Goal: Task Accomplishment & Management: Use online tool/utility

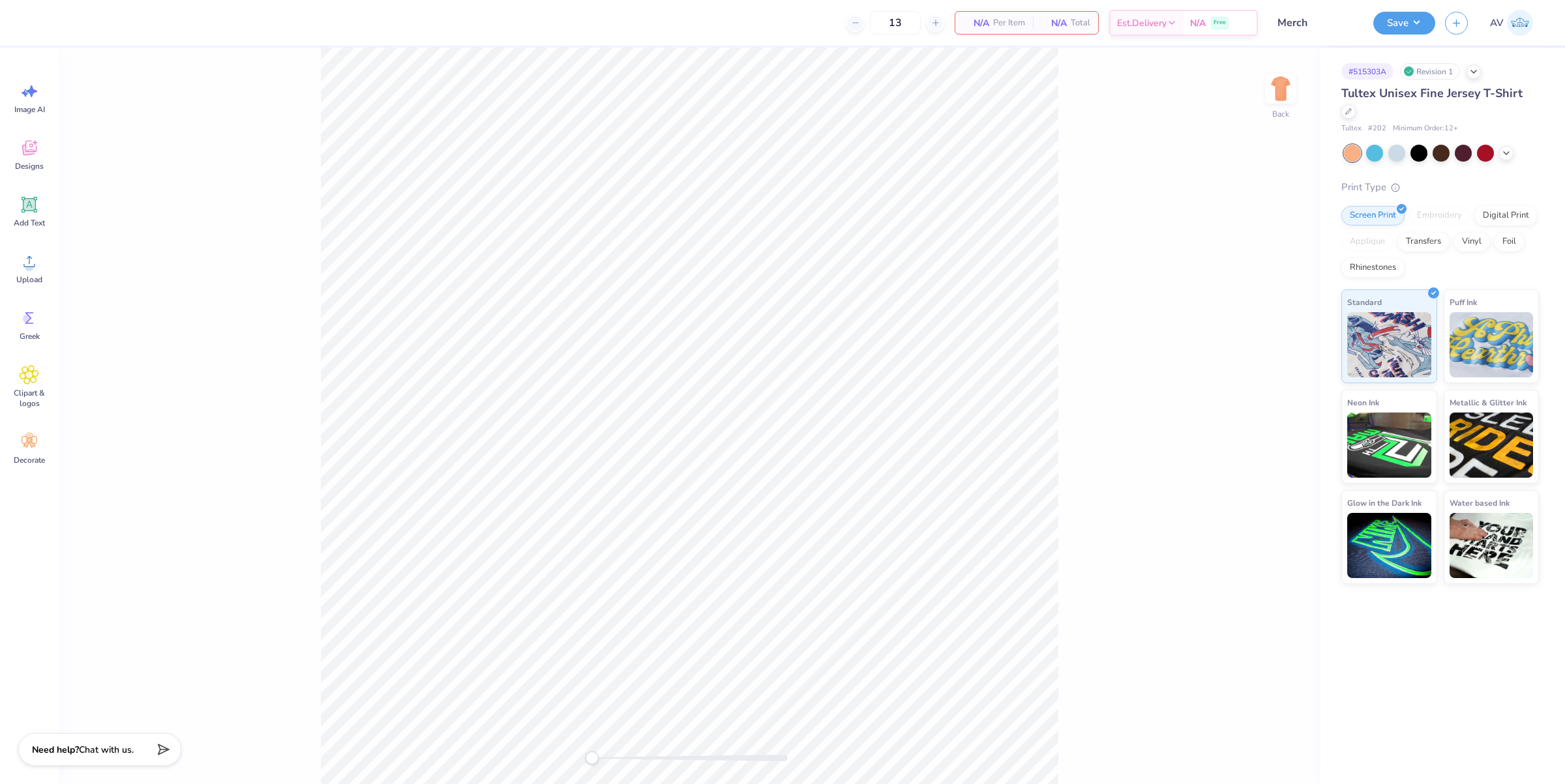
click at [1513, 146] on div at bounding box center [1506, 153] width 14 height 14
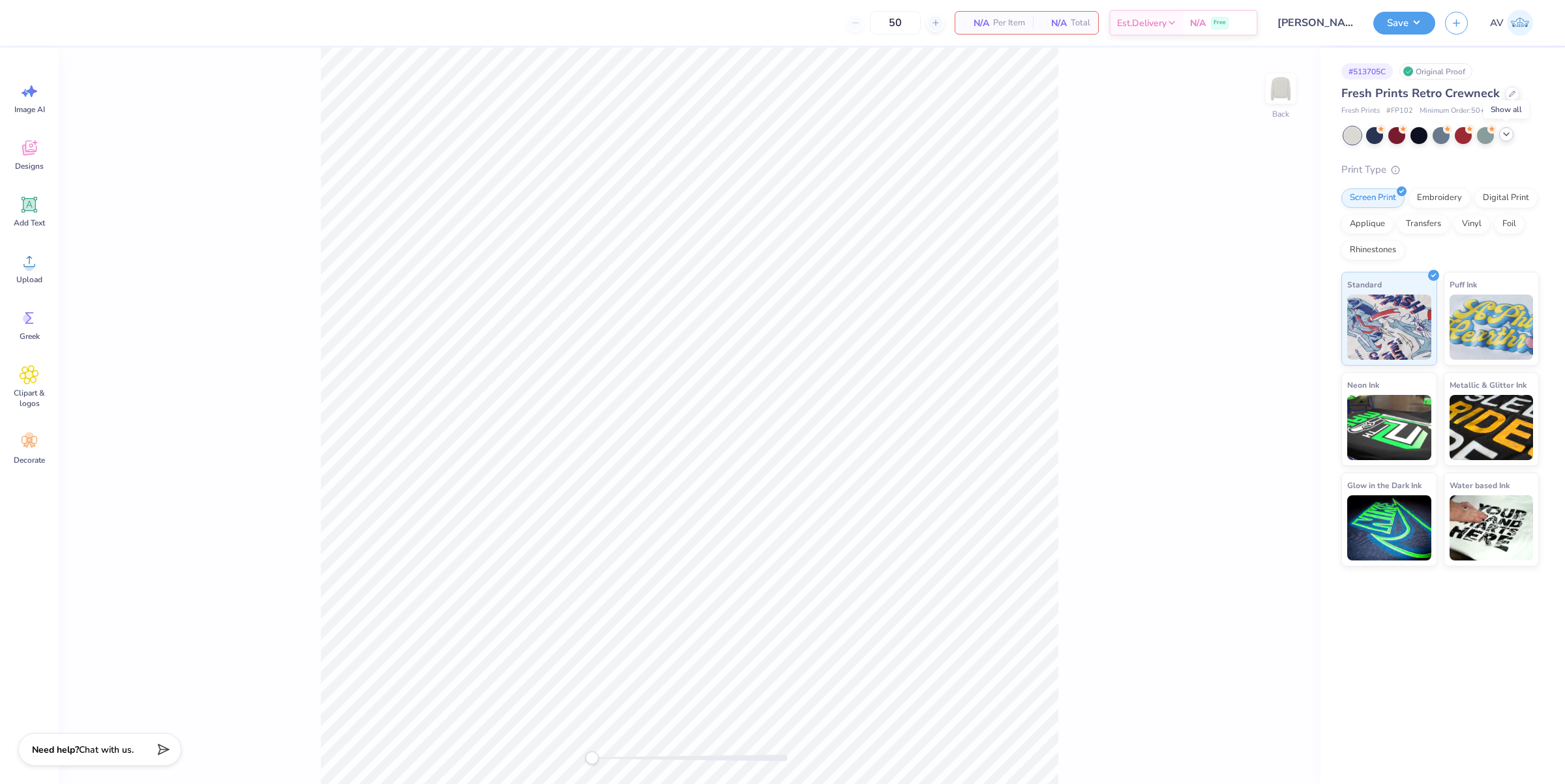
click at [1506, 134] on icon at bounding box center [1506, 134] width 10 height 10
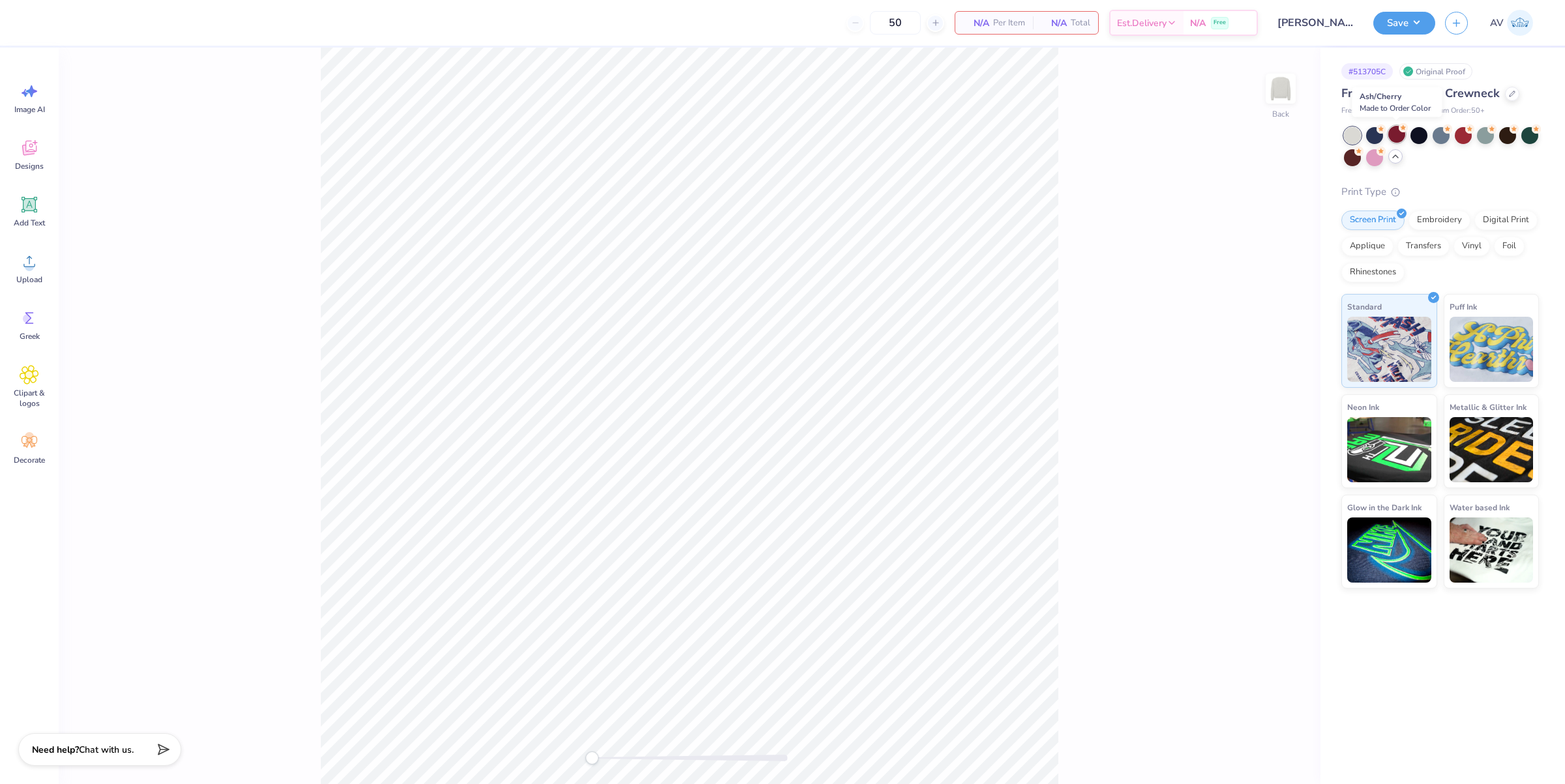
click at [1392, 138] on div at bounding box center [1397, 134] width 17 height 17
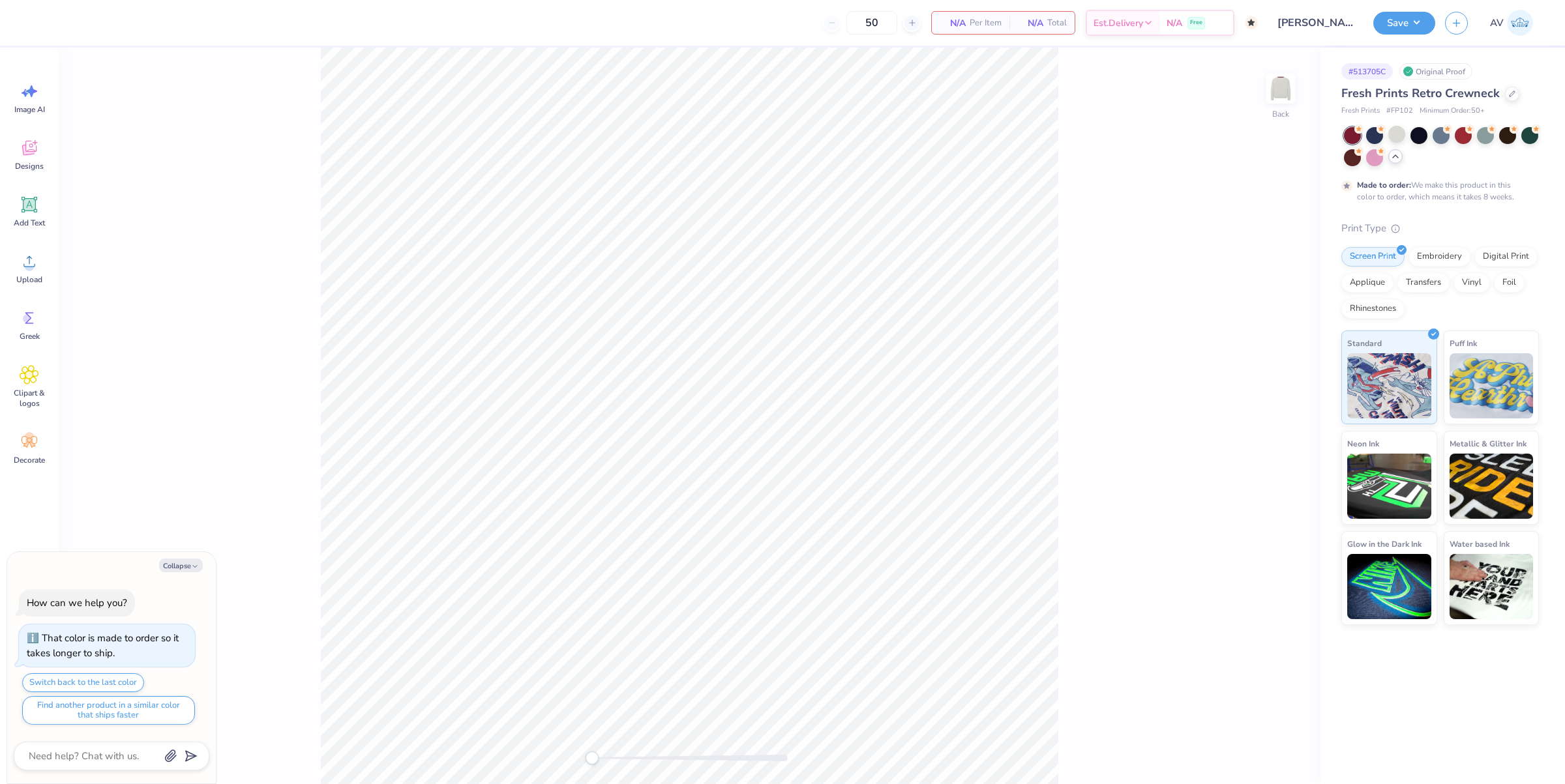
type textarea "x"
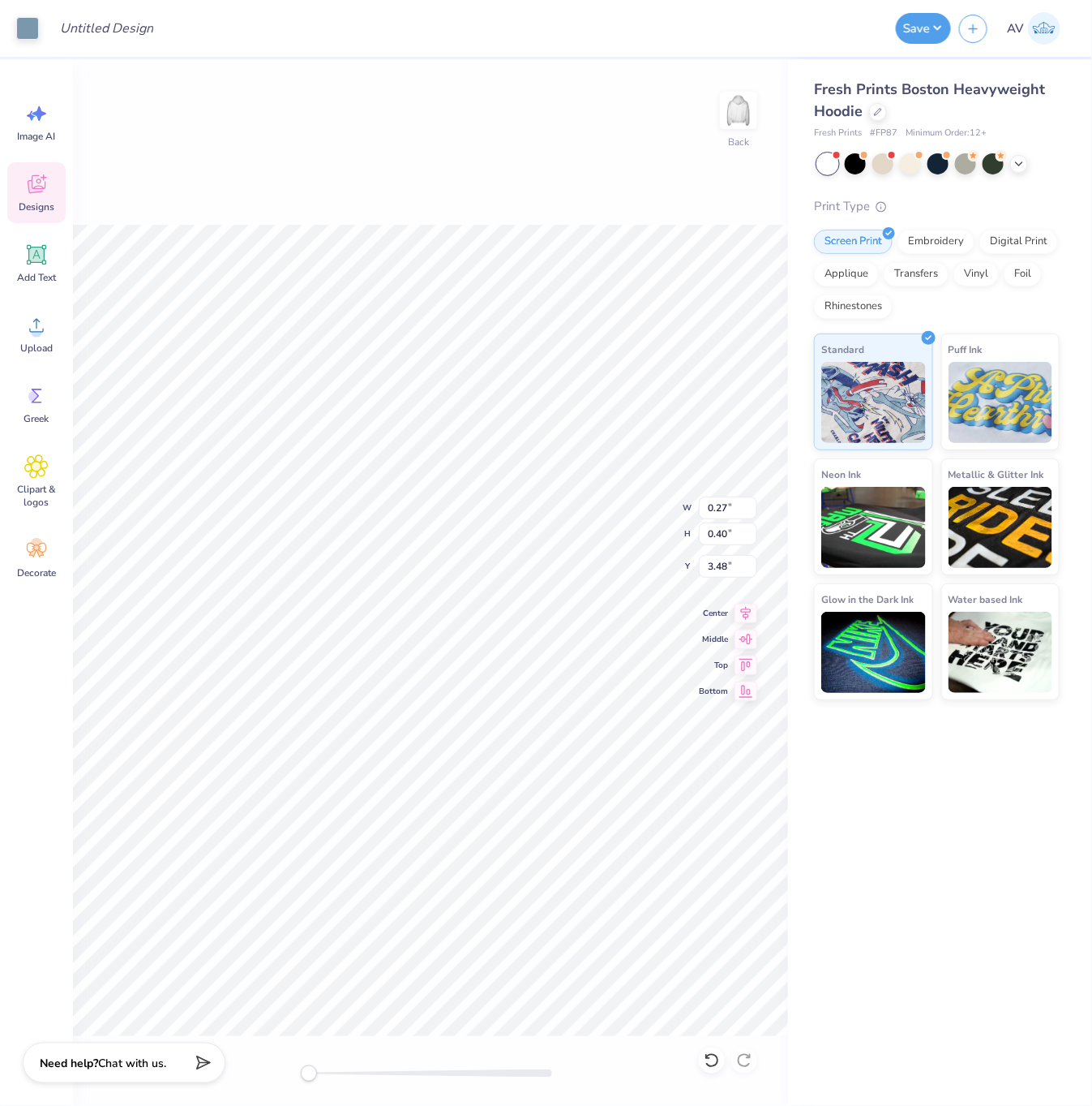
type input "0.27"
type input "0.40"
type input "3.48"
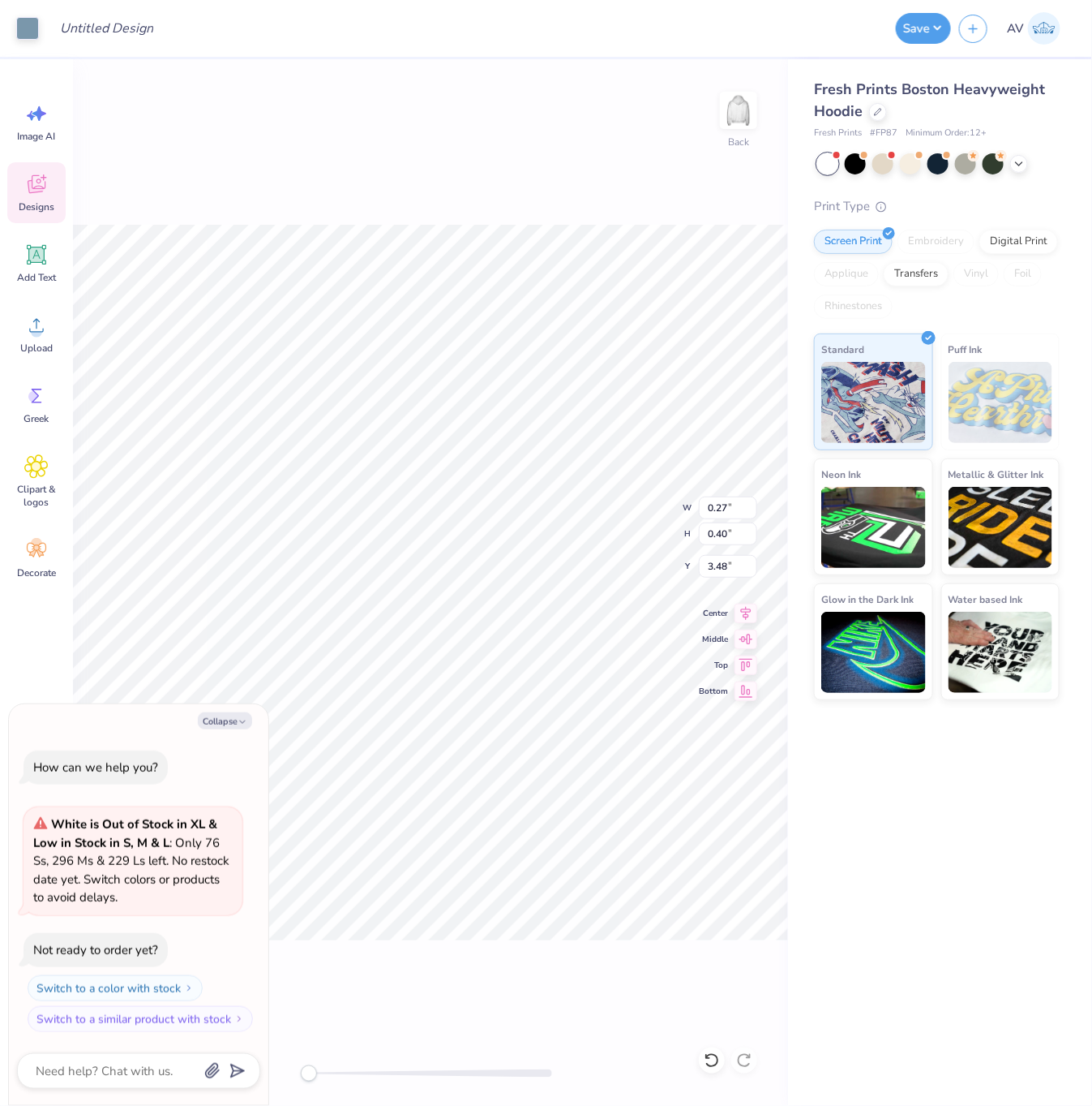
type textarea "x"
type input "0.06"
type input "0.05"
type input "4.61"
type textarea "x"
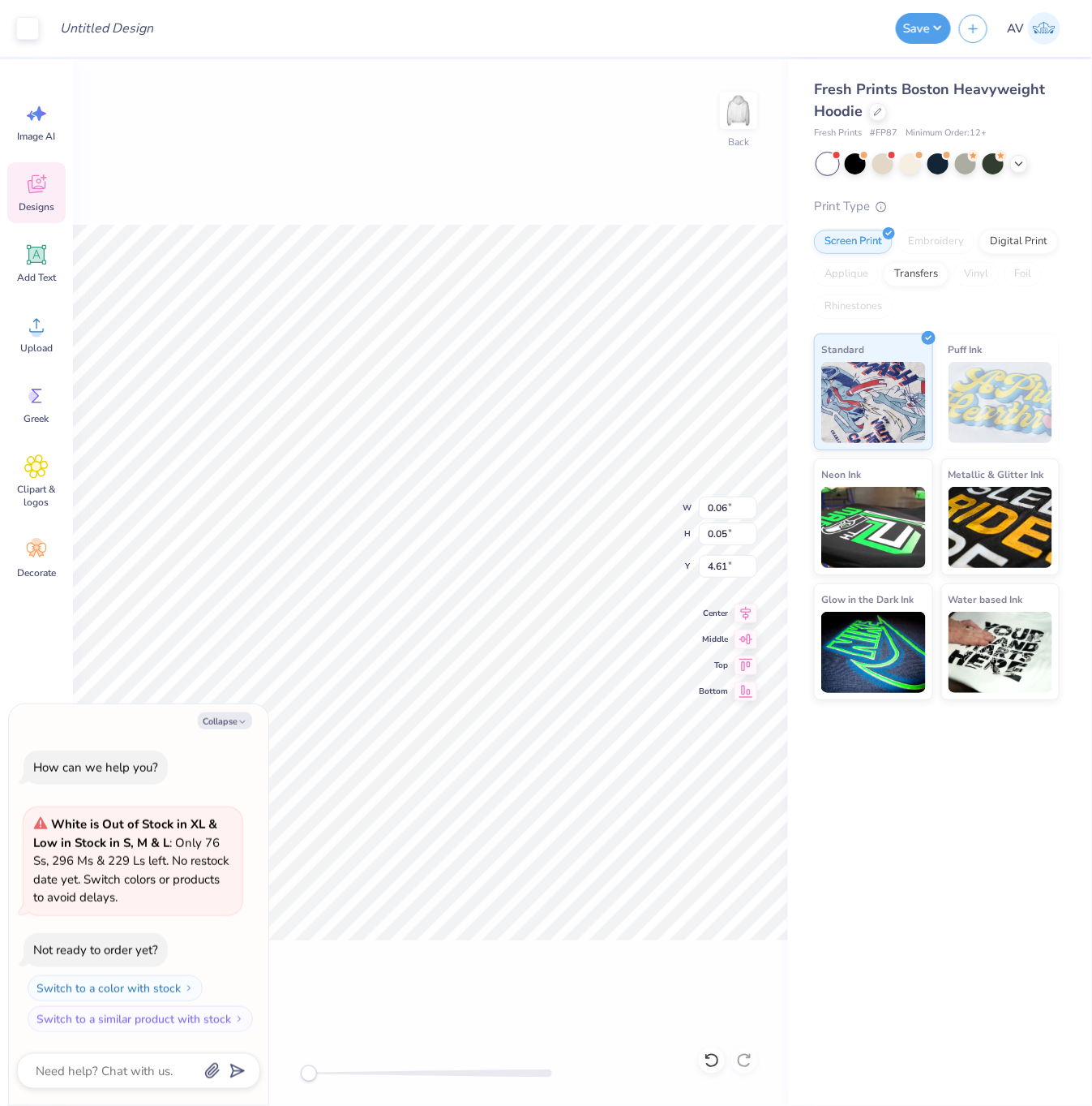
type input "0.36"
type input "0.47"
type input "4.10"
type textarea "x"
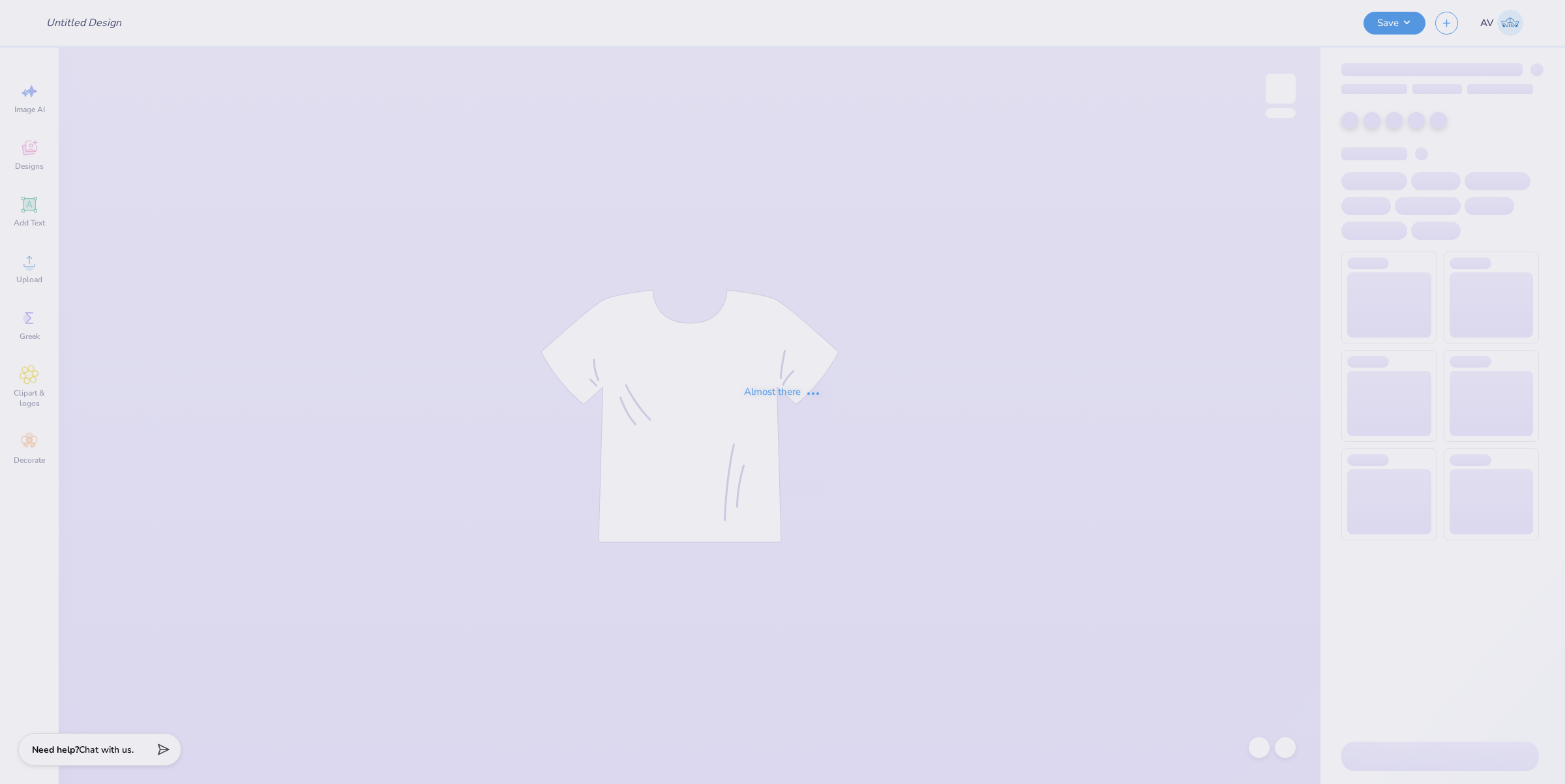
type input "HC Merch F25"
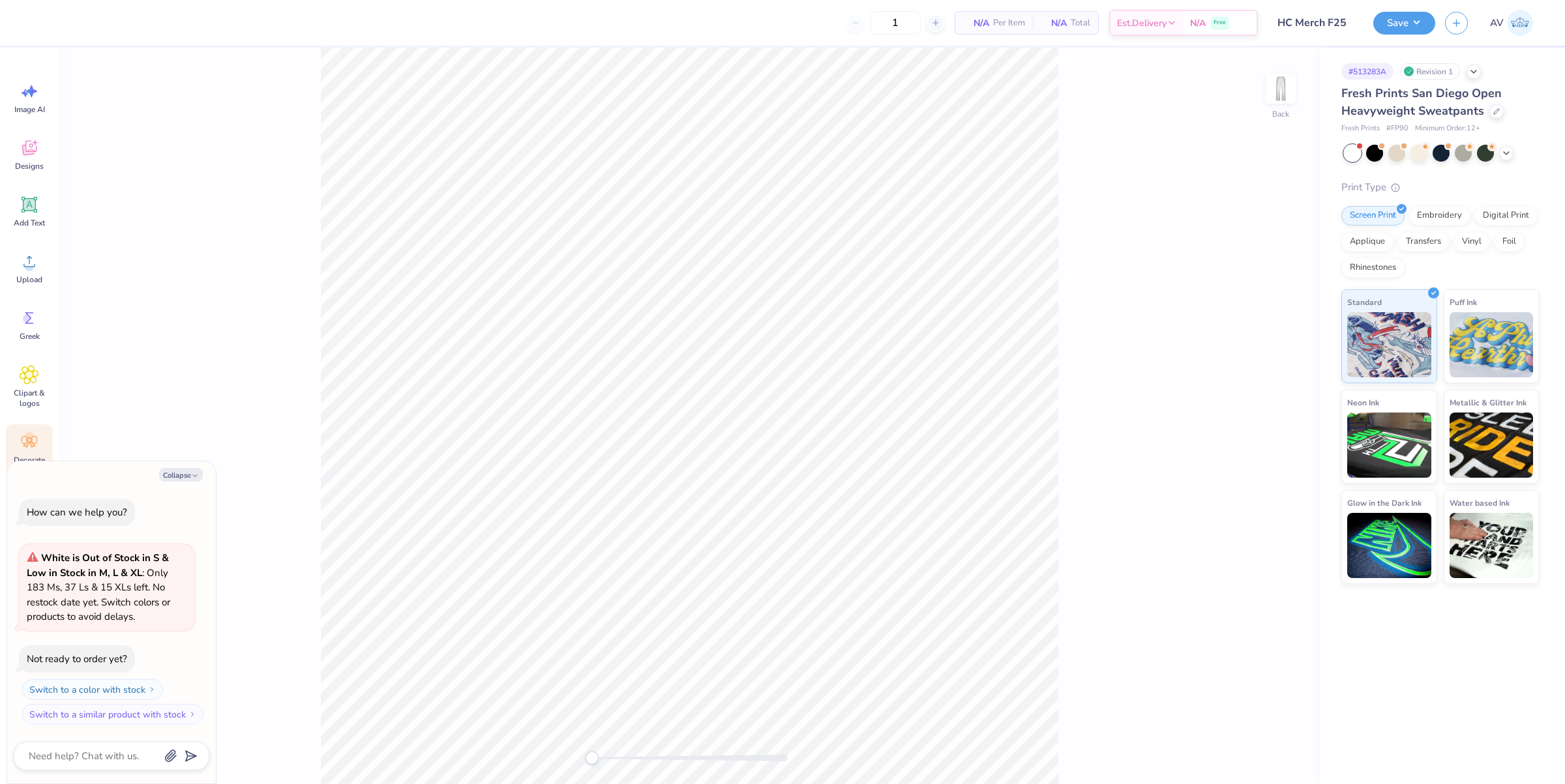
click at [33, 441] on icon at bounding box center [29, 442] width 16 height 12
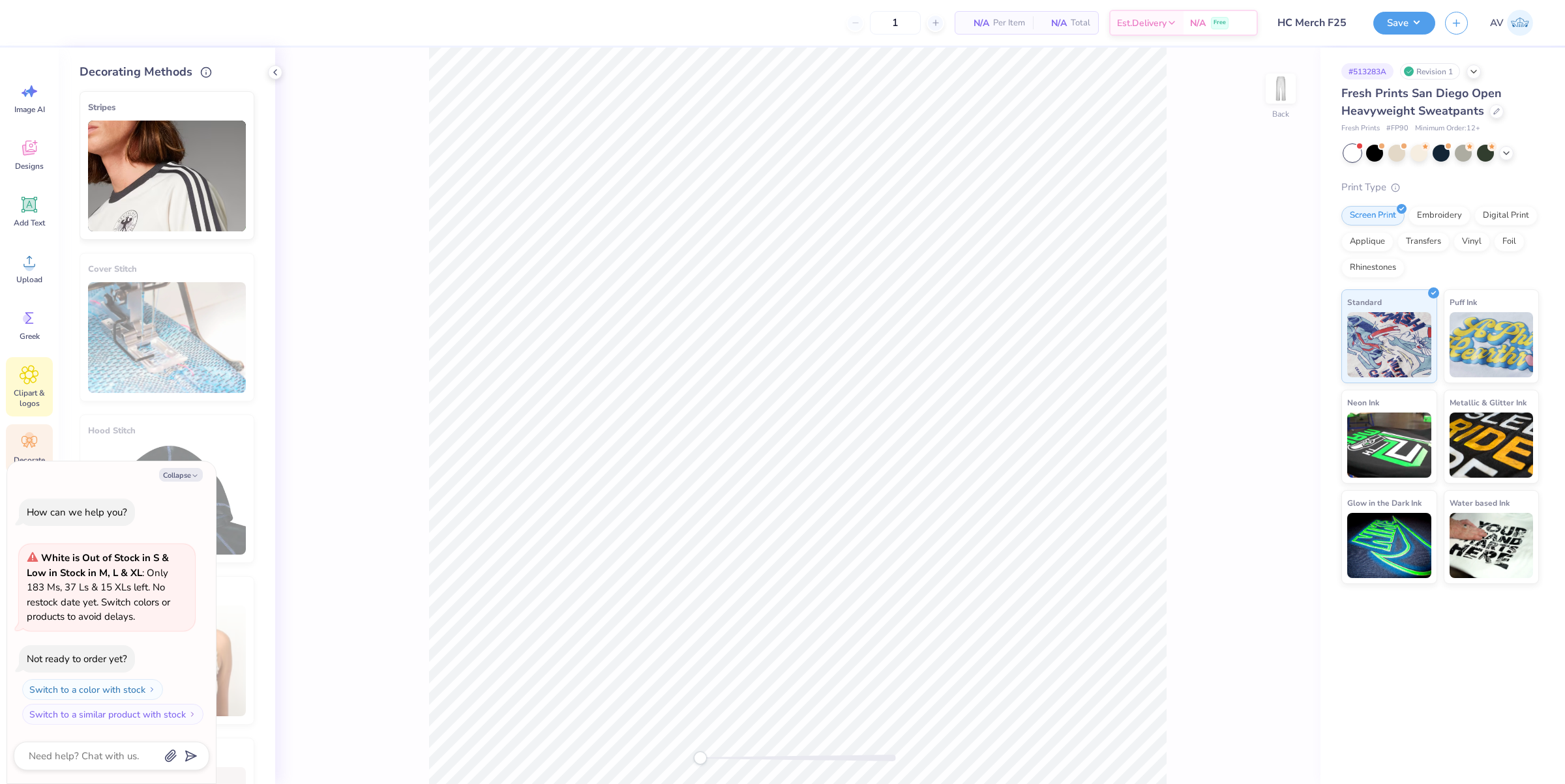
click at [23, 405] on span "Clipart & logos" at bounding box center [29, 398] width 43 height 21
type textarea "x"
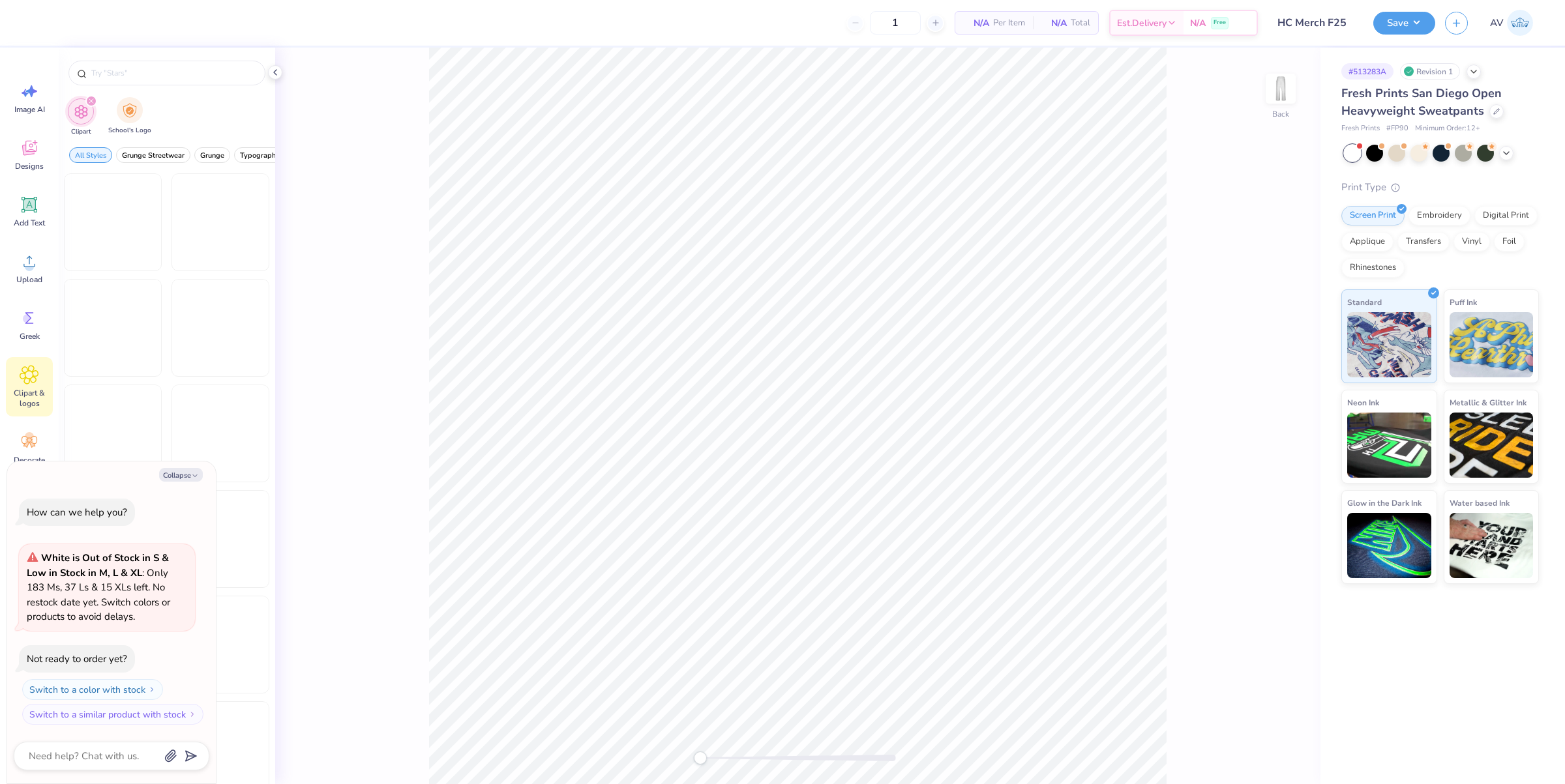
click at [131, 124] on div "School's Logo" at bounding box center [129, 116] width 43 height 38
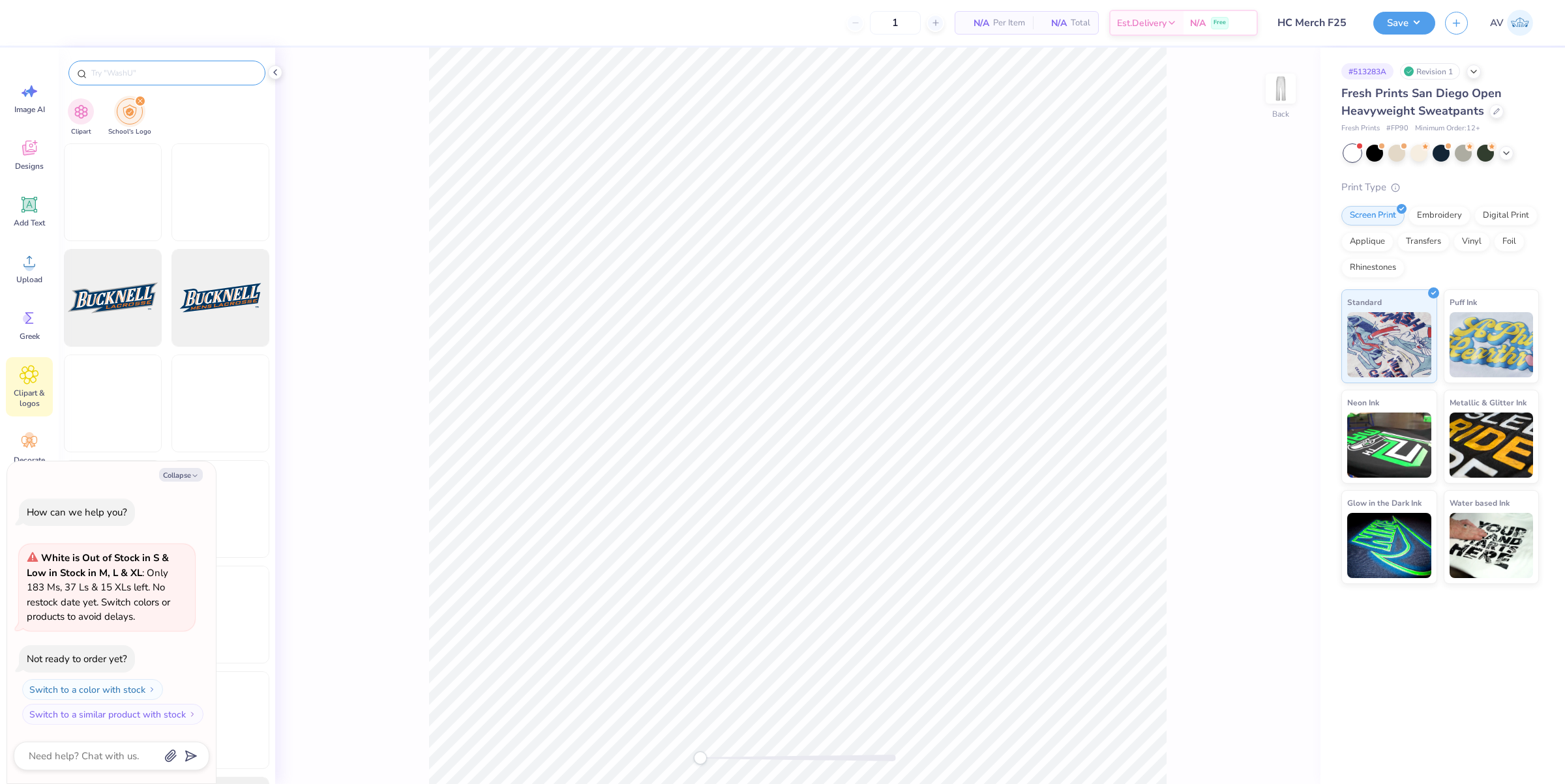
click at [171, 66] on input "text" at bounding box center [173, 73] width 167 height 13
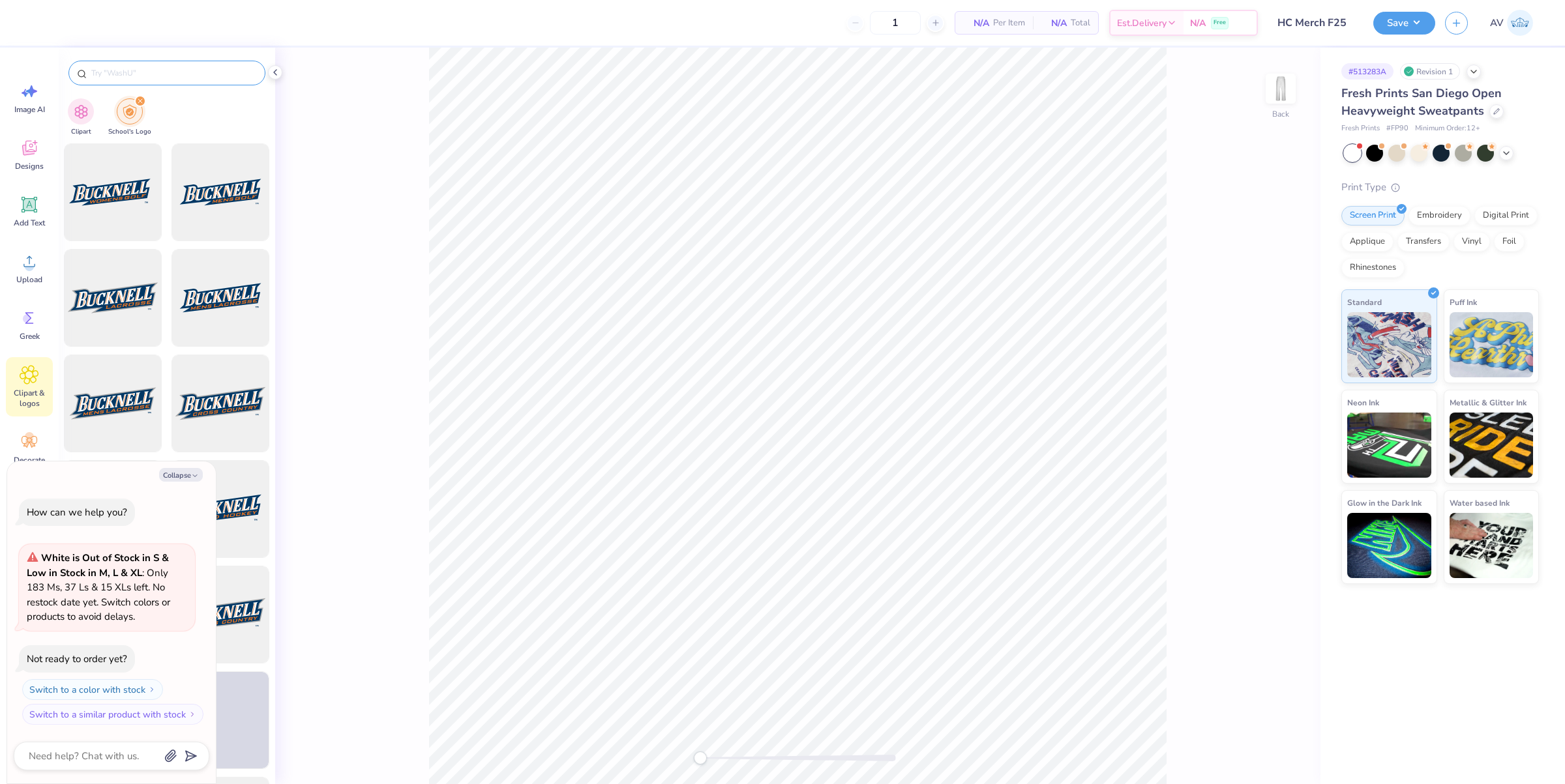
paste input "San Jose State University"
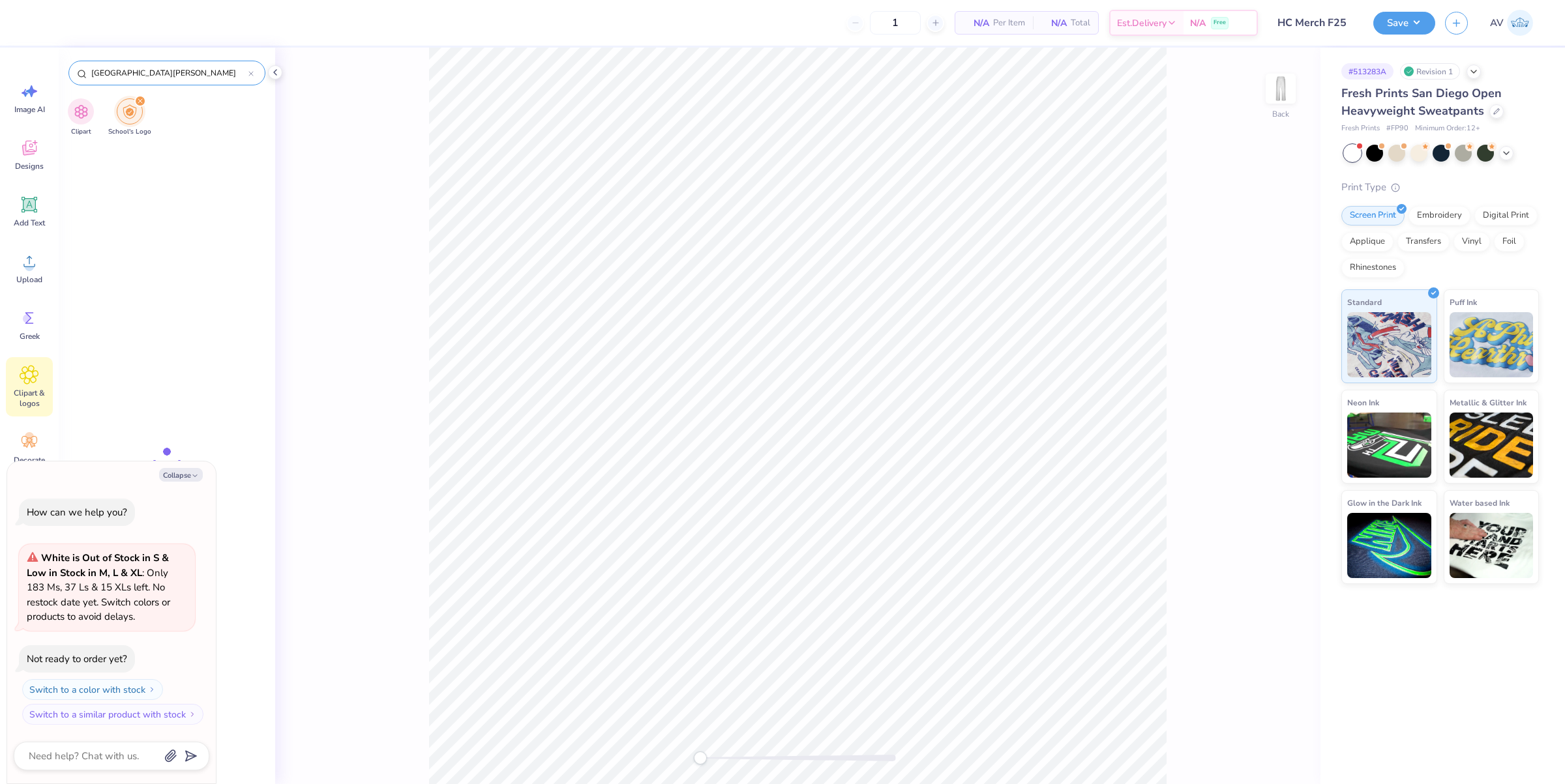
type input "San Jose State University"
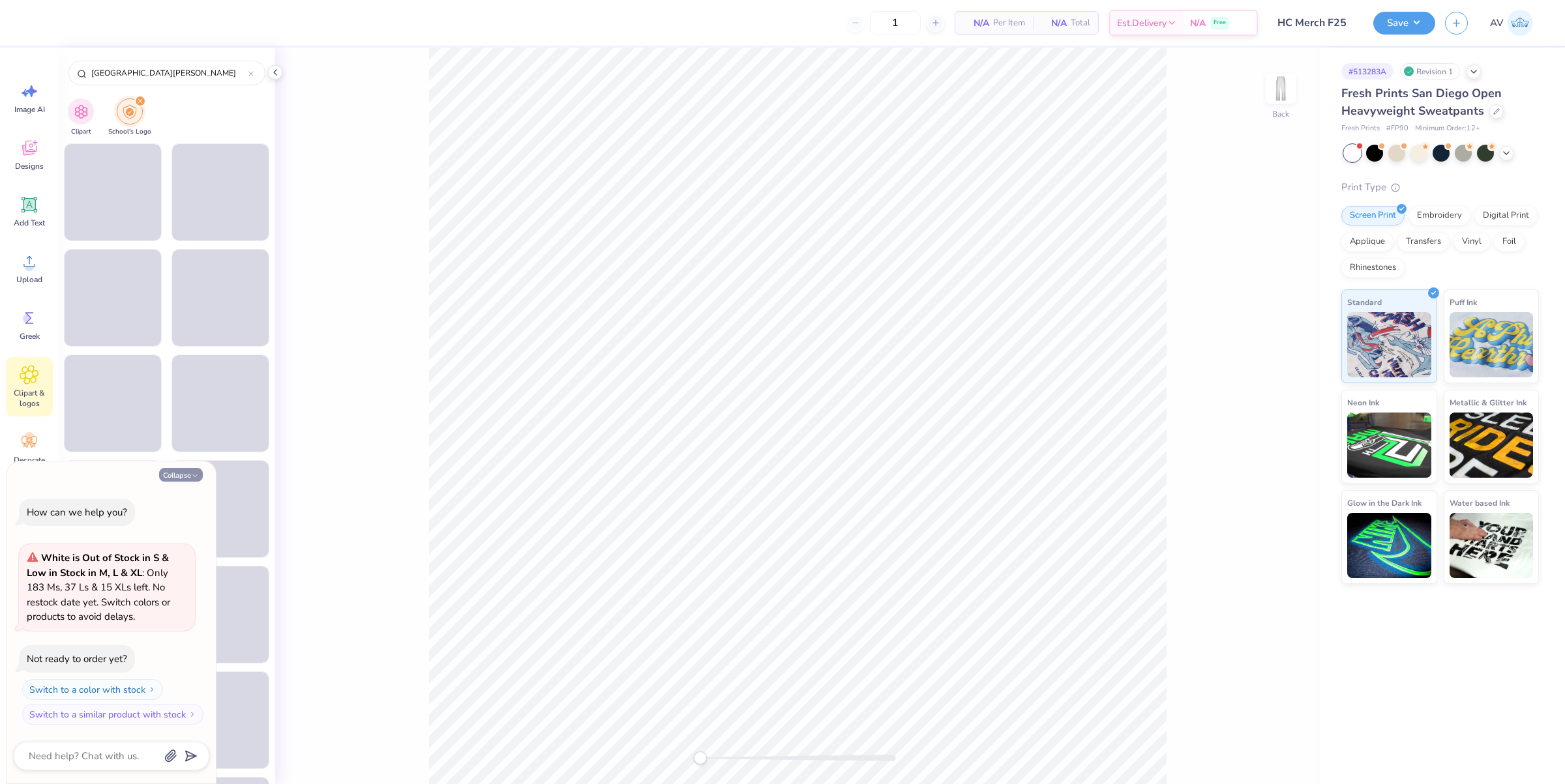
click at [177, 472] on button "Collapse" at bounding box center [181, 475] width 44 height 14
type textarea "x"
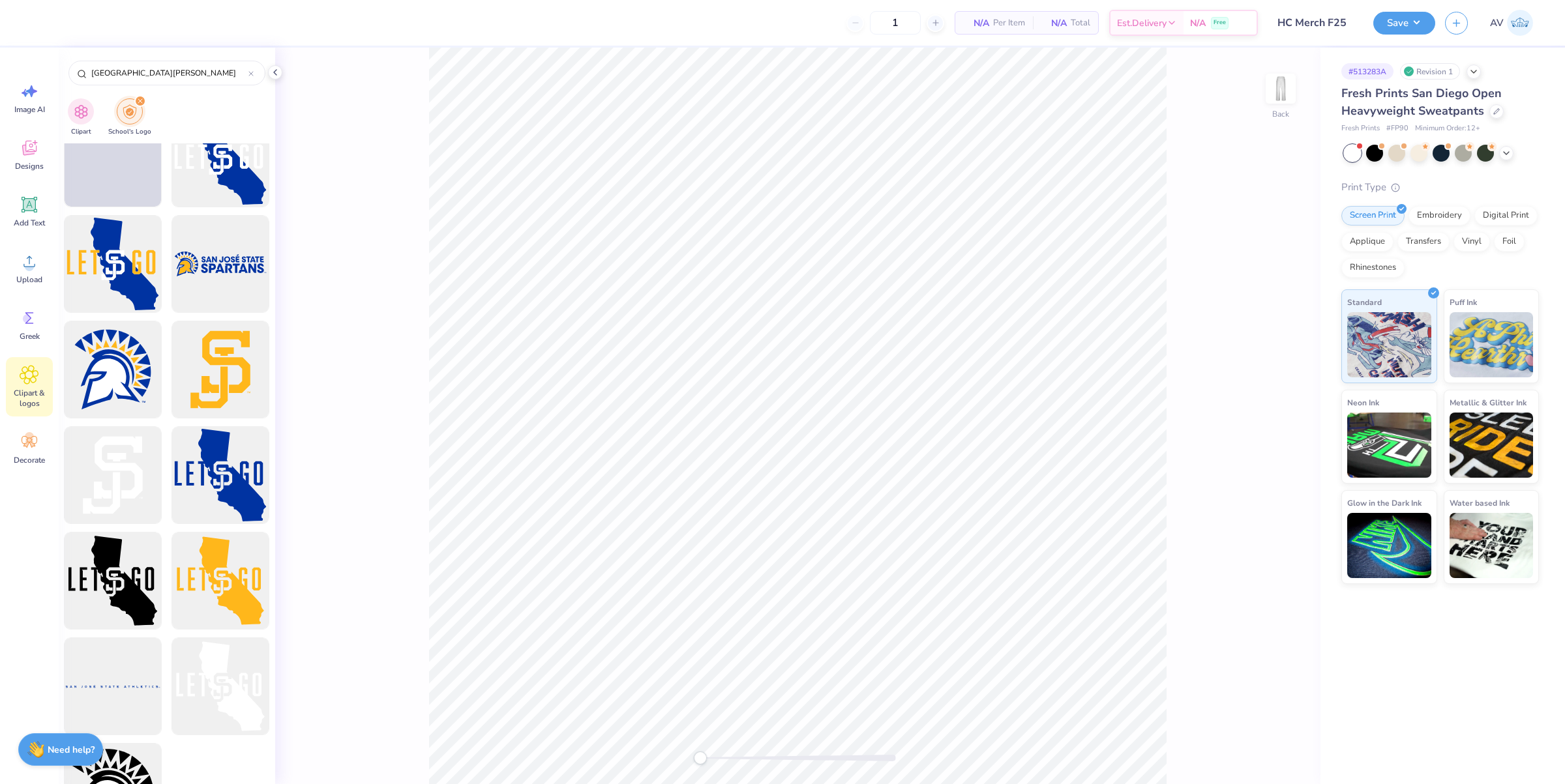
scroll to position [849, 0]
